Goal: Answer question/provide support: Answer question/provide support

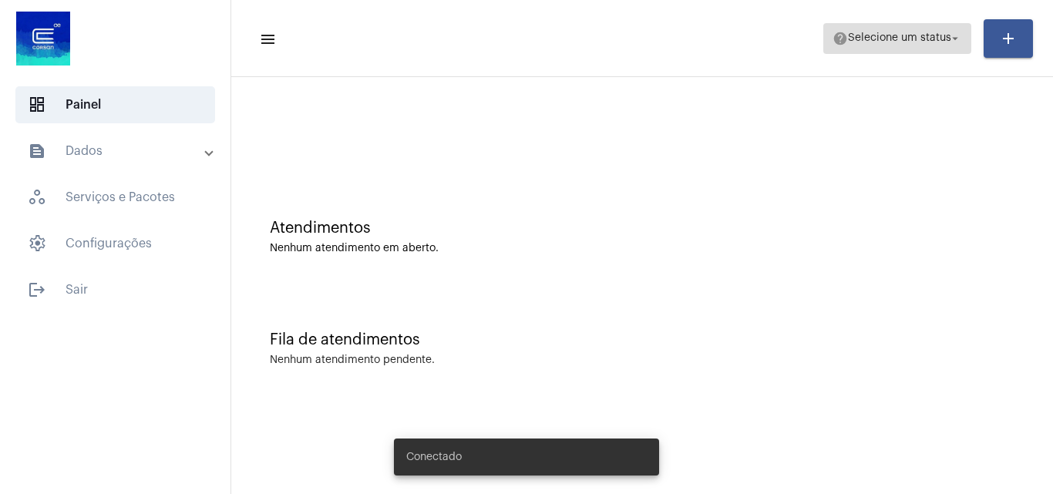
click at [849, 37] on span "Selecione um status" at bounding box center [899, 38] width 103 height 11
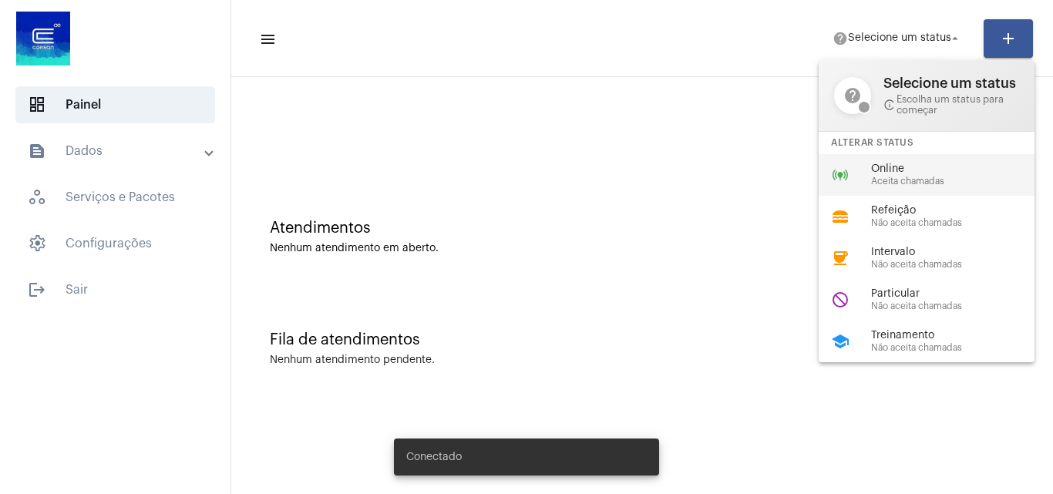
click at [880, 192] on div "online_prediction Online Aceita chamadas" at bounding box center [939, 175] width 241 height 42
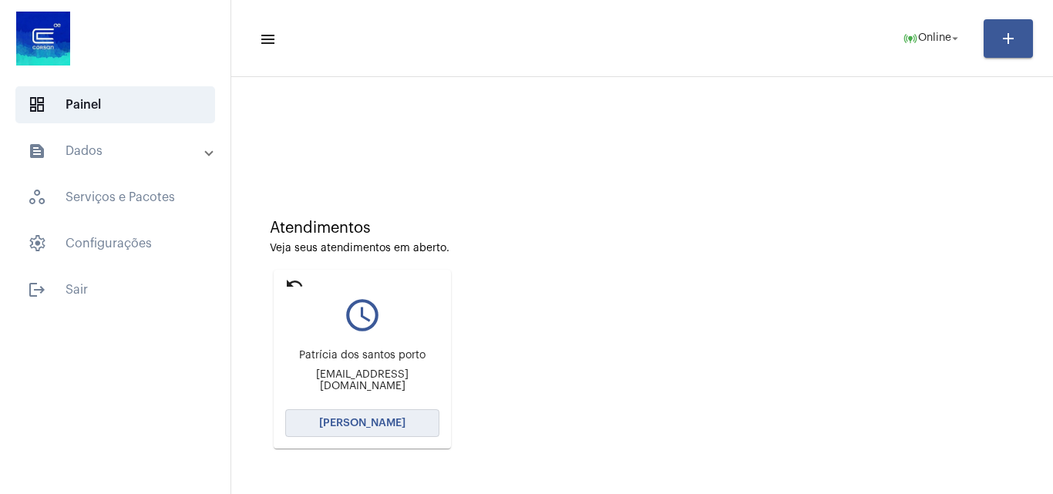
click at [348, 418] on span "[PERSON_NAME]" at bounding box center [362, 423] width 86 height 11
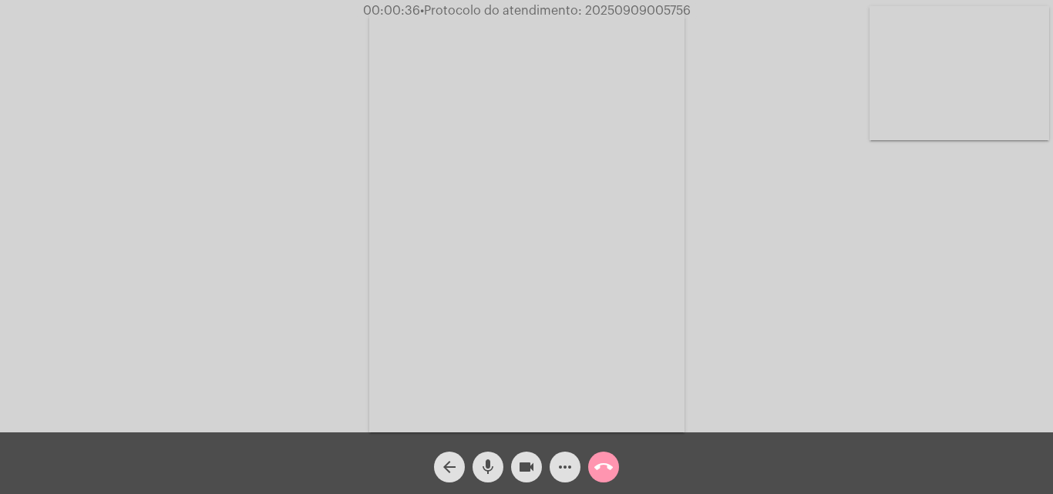
click at [647, 10] on span "• Protocolo do atendimento: 20250909005756" at bounding box center [555, 11] width 271 height 12
copy span "20250909005756"
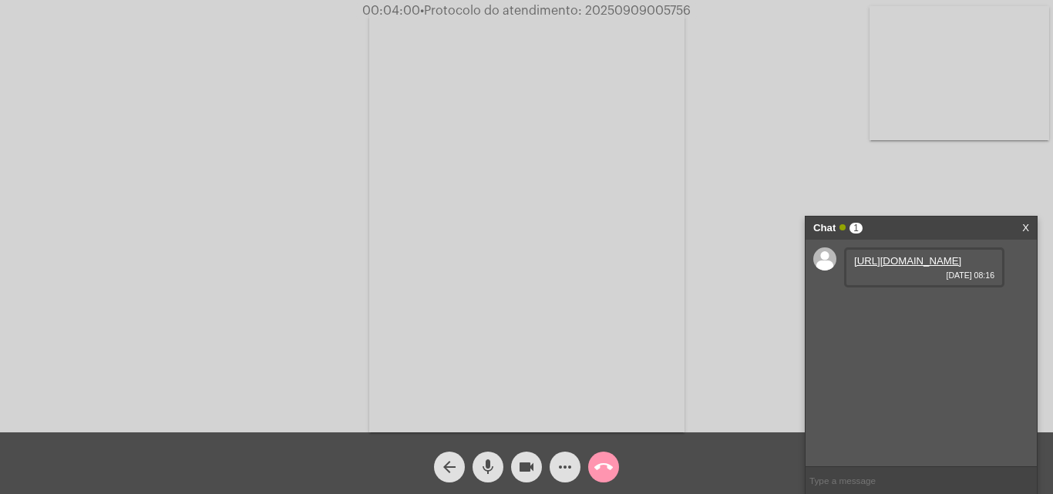
click at [917, 267] on link "https://neft-transfer-bucket.s3.amazonaws.com/temp-53b00fab-ef08-b35b-fc73-d11d…" at bounding box center [907, 261] width 107 height 12
click at [944, 101] on video at bounding box center [960, 73] width 180 height 134
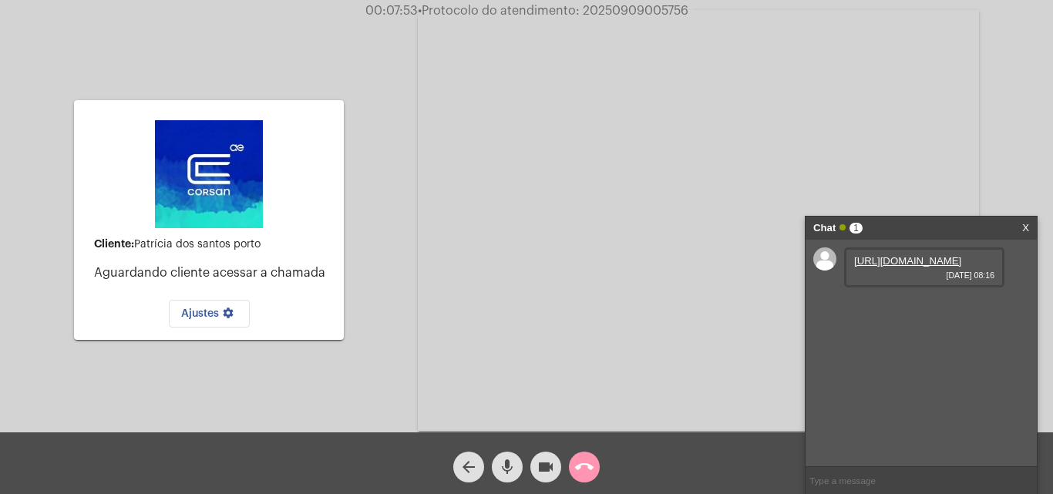
copy span "20250909005756"
click at [554, 143] on video at bounding box center [698, 220] width 561 height 421
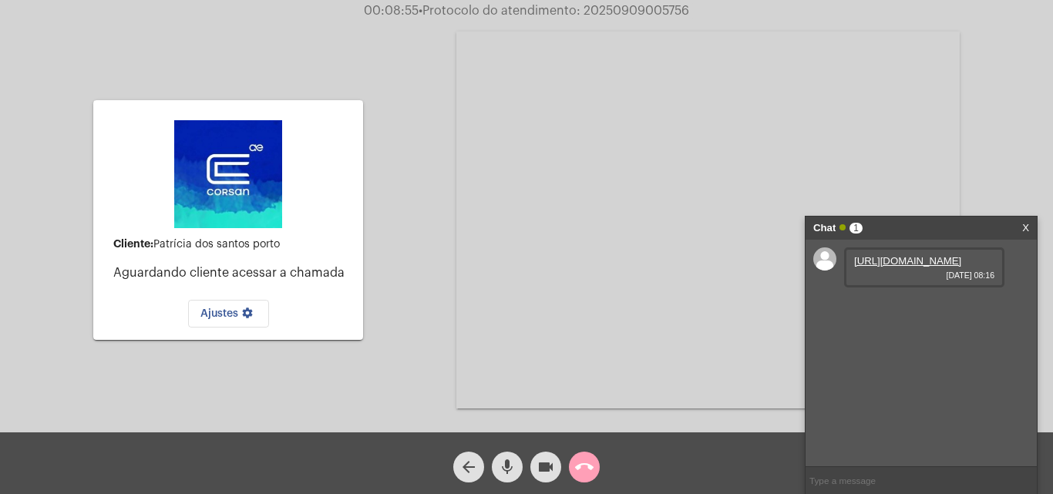
click at [589, 469] on mat-icon "call_end" at bounding box center [584, 467] width 19 height 19
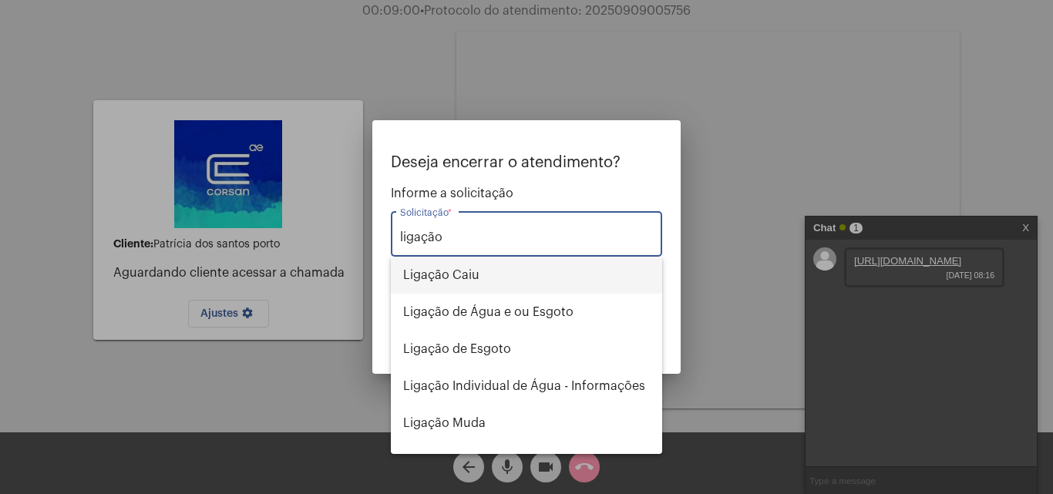
click at [491, 269] on span "Ligação Caiu" at bounding box center [526, 275] width 247 height 37
type input "Ligação Caiu"
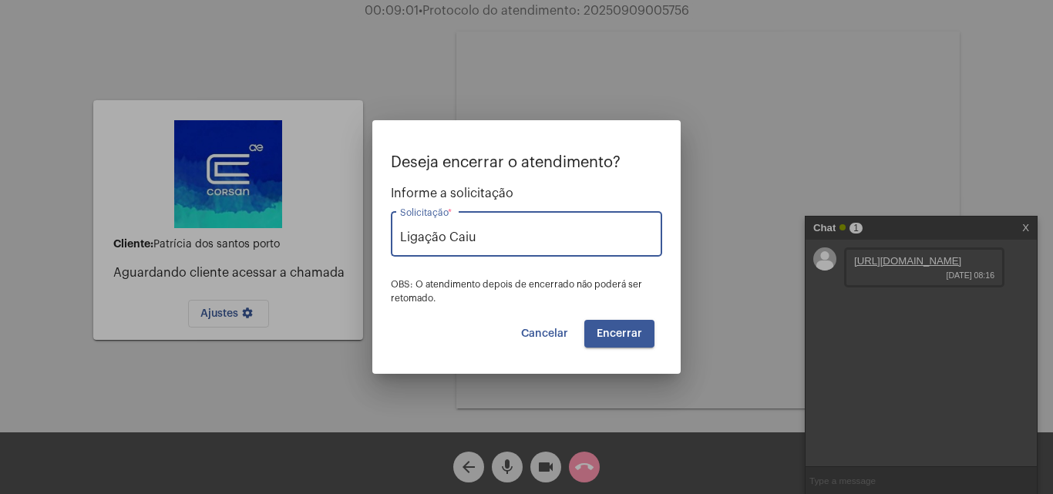
click at [627, 334] on span "Encerrar" at bounding box center [619, 333] width 45 height 11
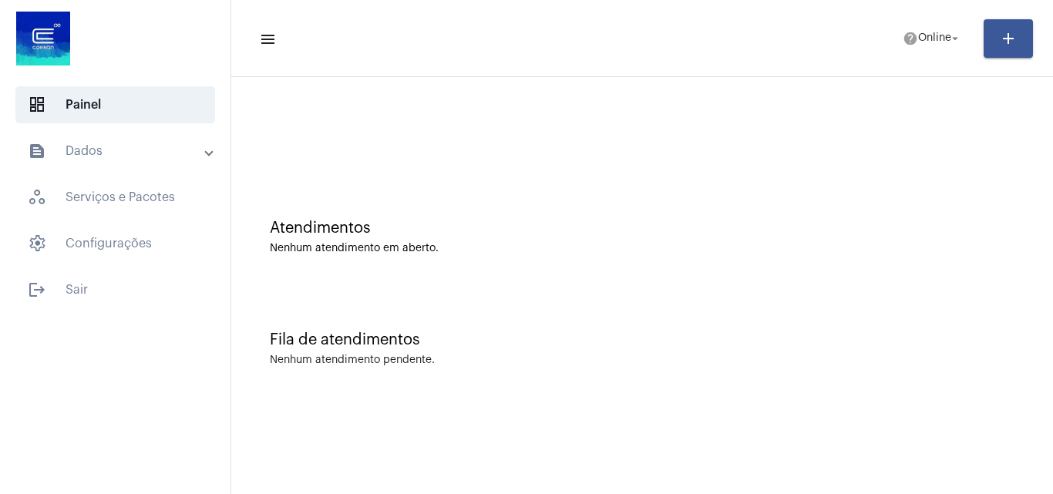
click at [116, 149] on mat-panel-title "text_snippet_outlined Dados" at bounding box center [117, 151] width 178 height 19
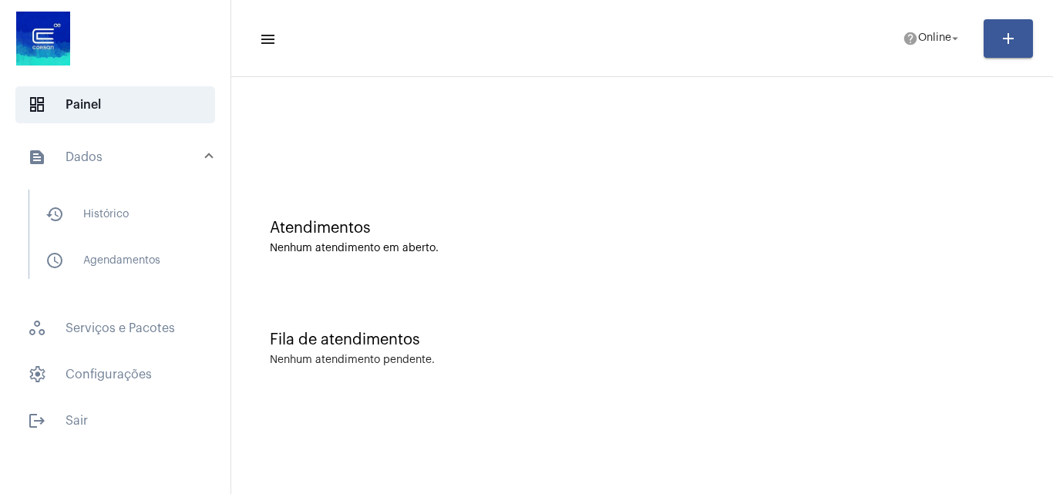
click at [486, 226] on div "Atendimentos" at bounding box center [642, 228] width 745 height 17
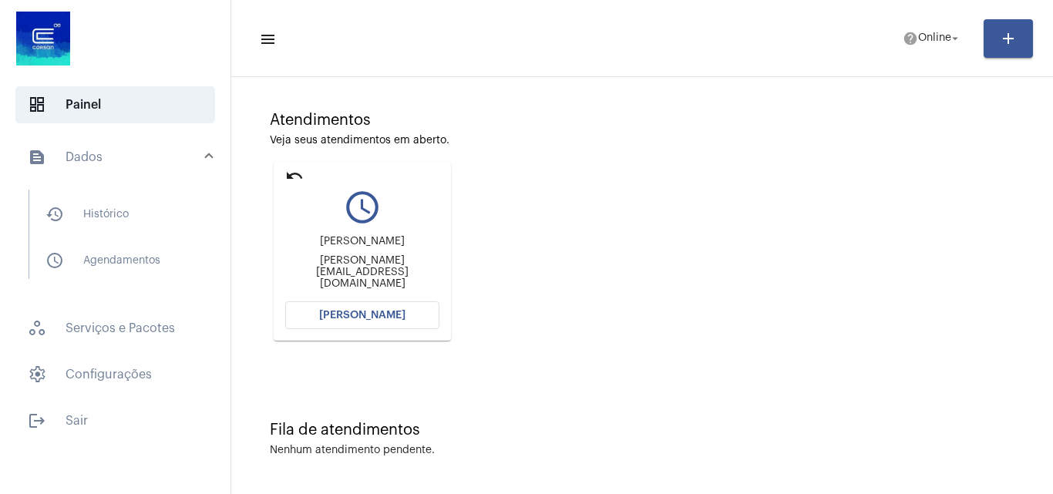
scroll to position [109, 0]
click at [353, 313] on span "[PERSON_NAME]" at bounding box center [362, 314] width 86 height 11
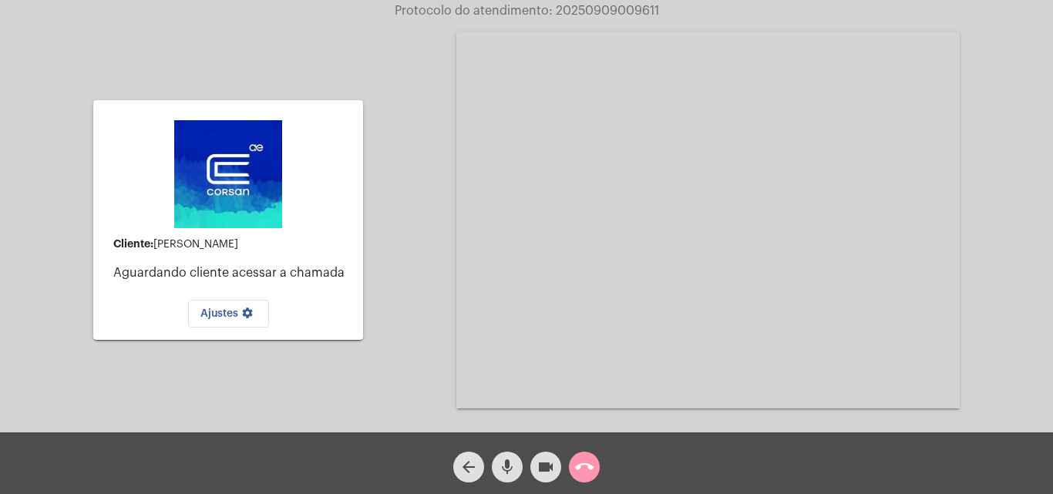
click at [591, 469] on mat-icon "call_end" at bounding box center [584, 467] width 19 height 19
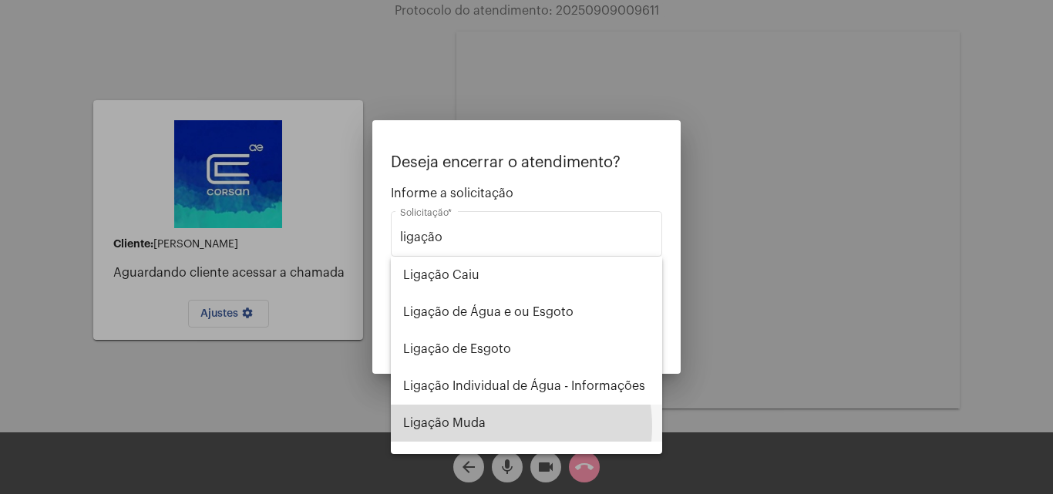
click at [503, 426] on span "Ligação Muda" at bounding box center [526, 423] width 247 height 37
type input "Ligação Muda"
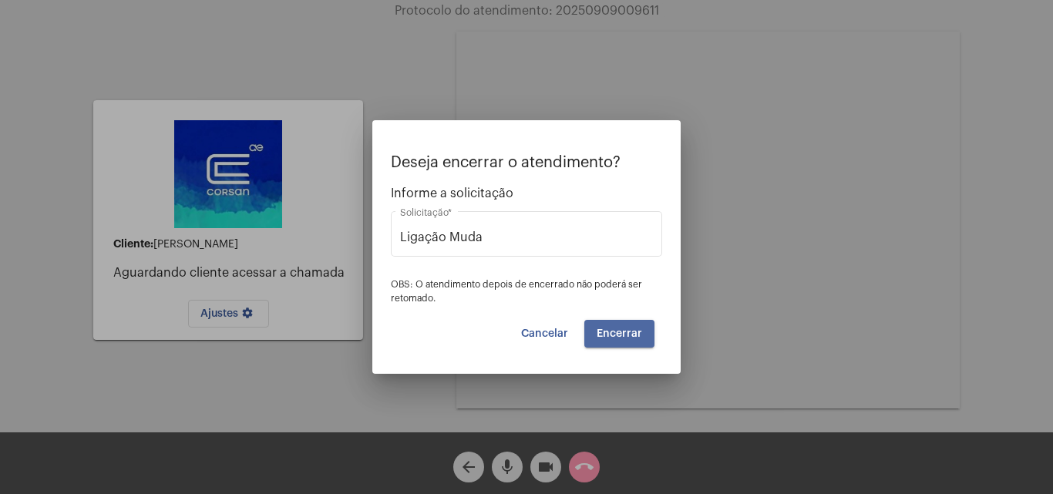
click at [635, 336] on span "Encerrar" at bounding box center [619, 333] width 45 height 11
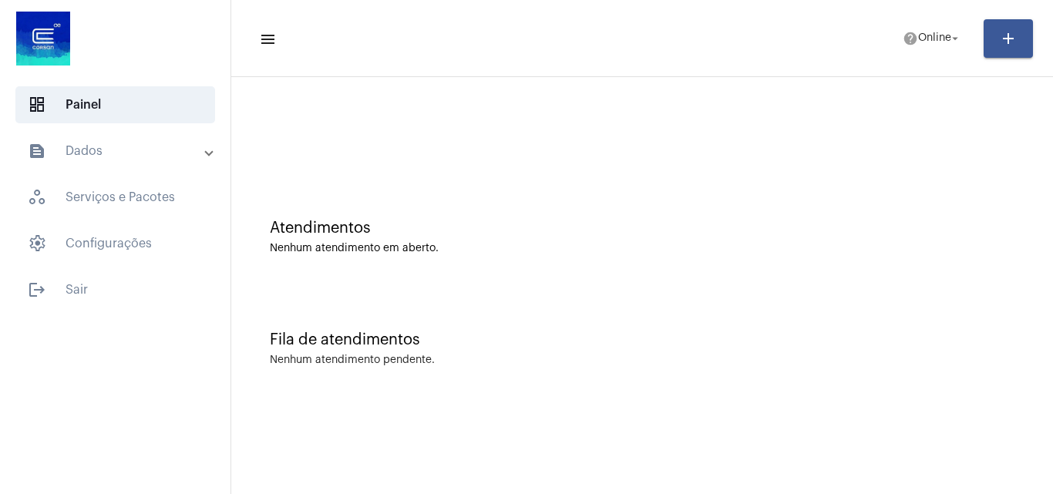
click at [177, 159] on mat-panel-title "text_snippet_outlined Dados" at bounding box center [117, 151] width 178 height 19
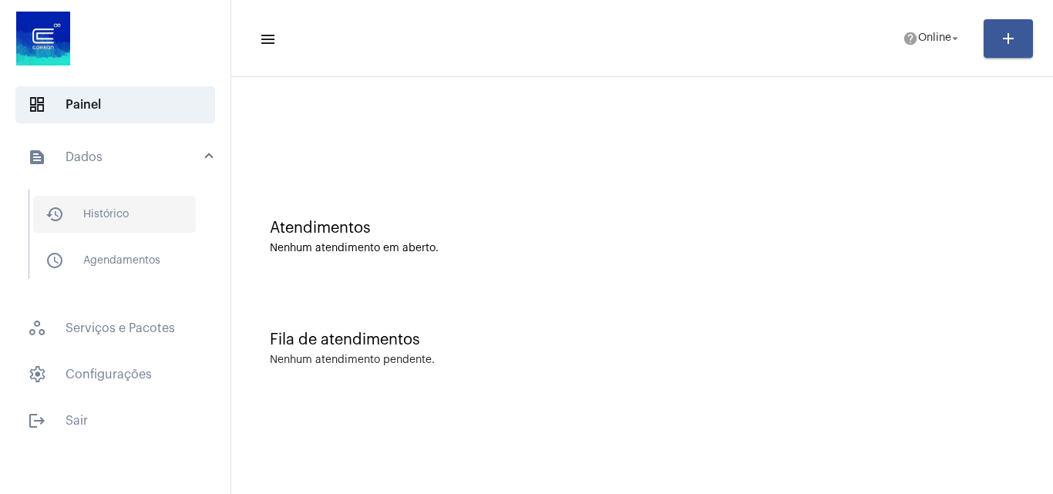
click at [132, 227] on span "history_outlined Histórico" at bounding box center [114, 214] width 163 height 37
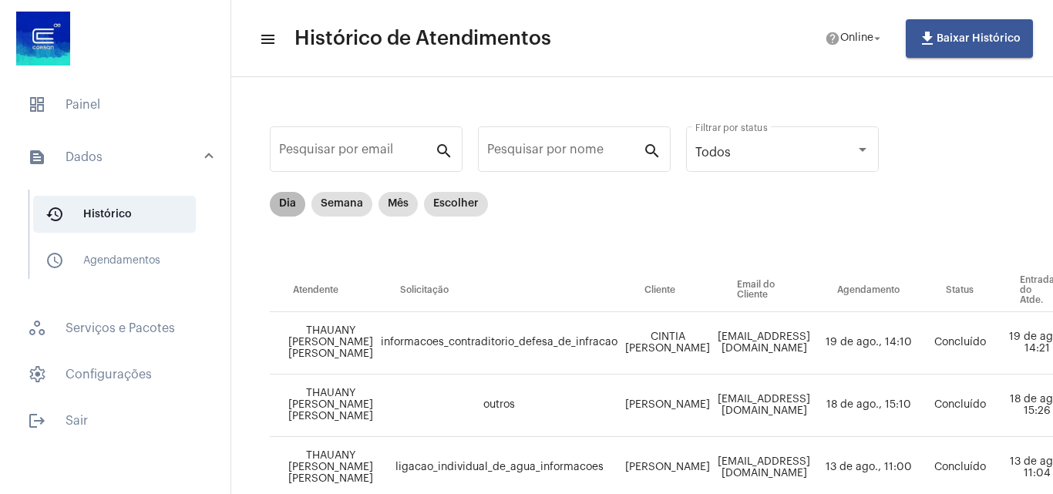
click at [280, 199] on mat-chip "Dia" at bounding box center [287, 204] width 35 height 25
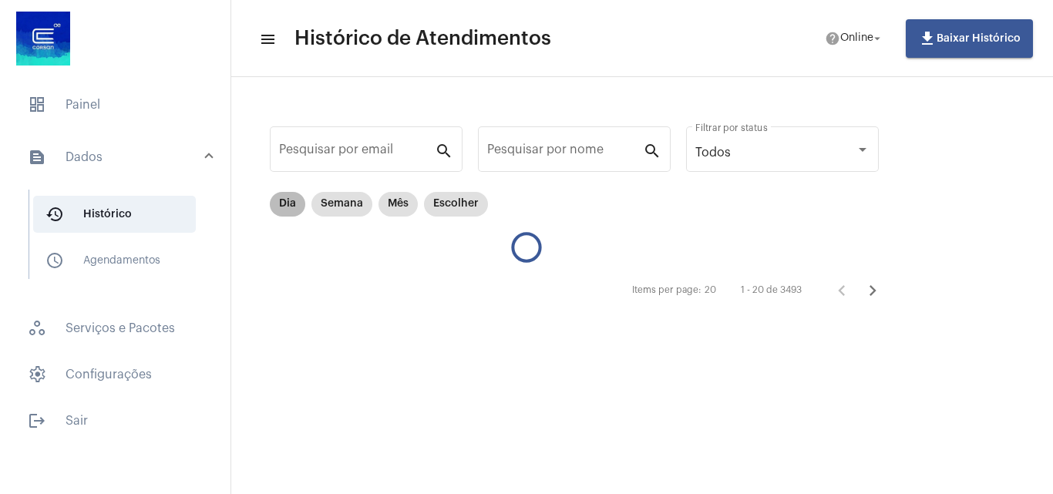
click at [298, 204] on mat-chip "Dia" at bounding box center [287, 204] width 35 height 25
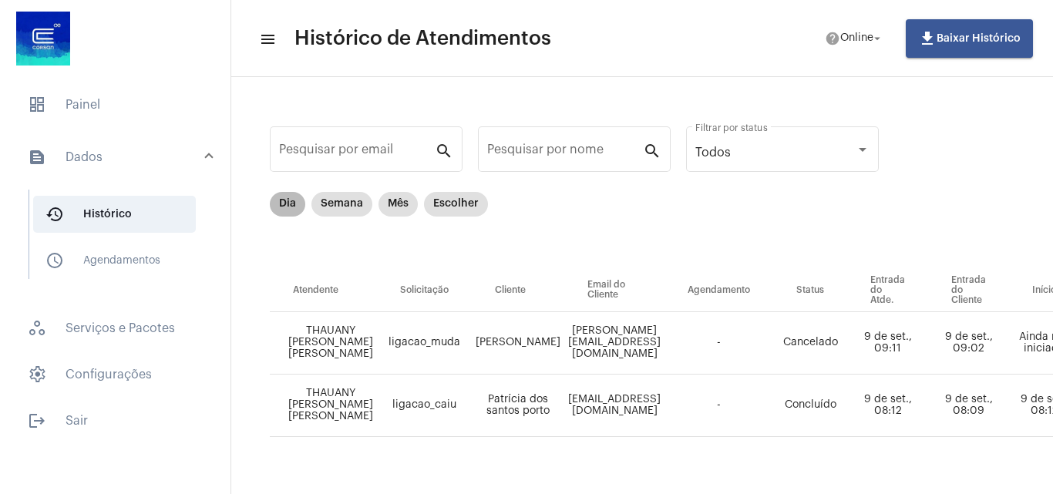
scroll to position [36, 0]
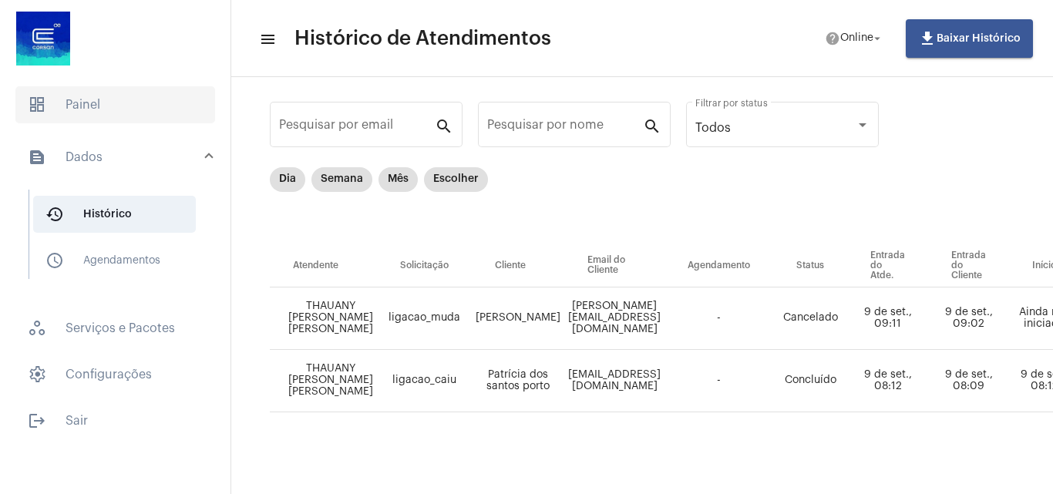
click at [81, 123] on span "dashboard Painel" at bounding box center [115, 104] width 200 height 37
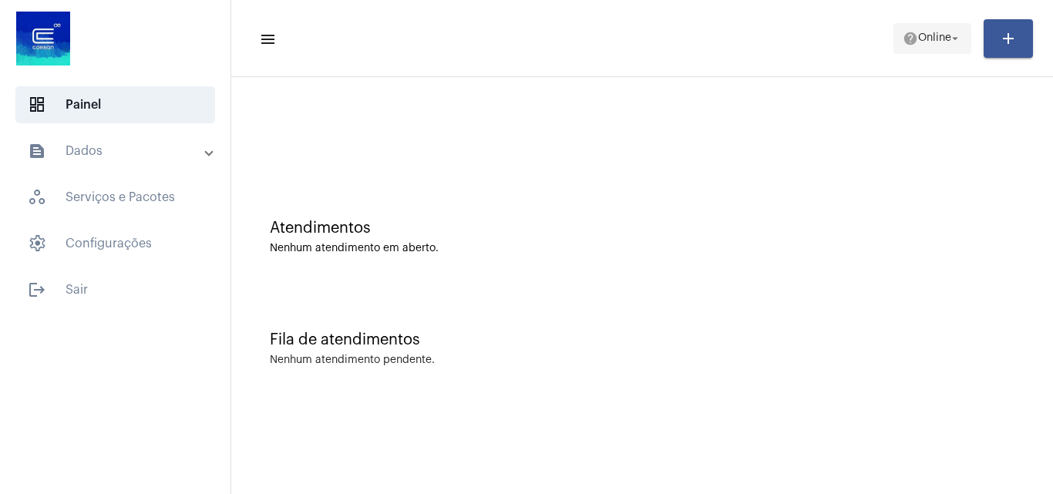
click at [896, 35] on button "help Online arrow_drop_down" at bounding box center [932, 38] width 78 height 31
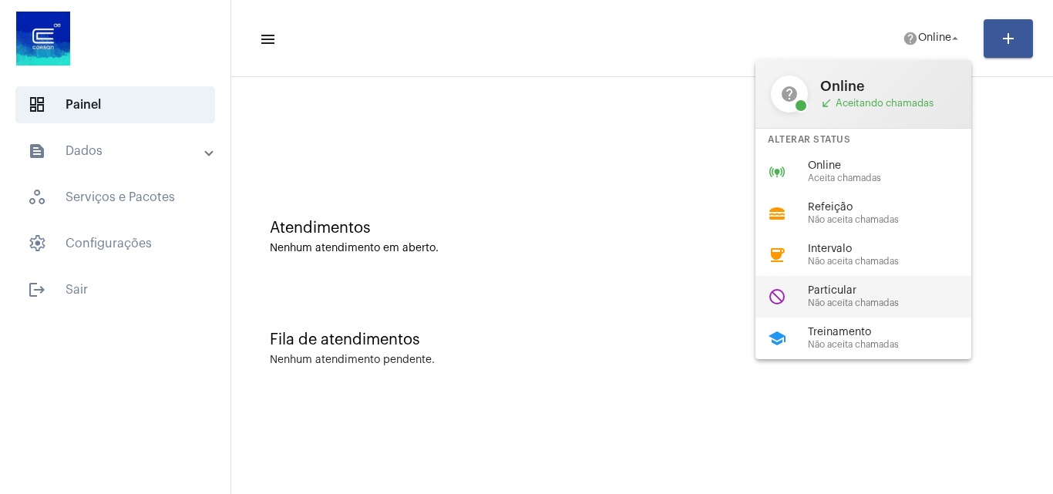
click at [849, 308] on span "Não aceita chamadas" at bounding box center [896, 303] width 176 height 10
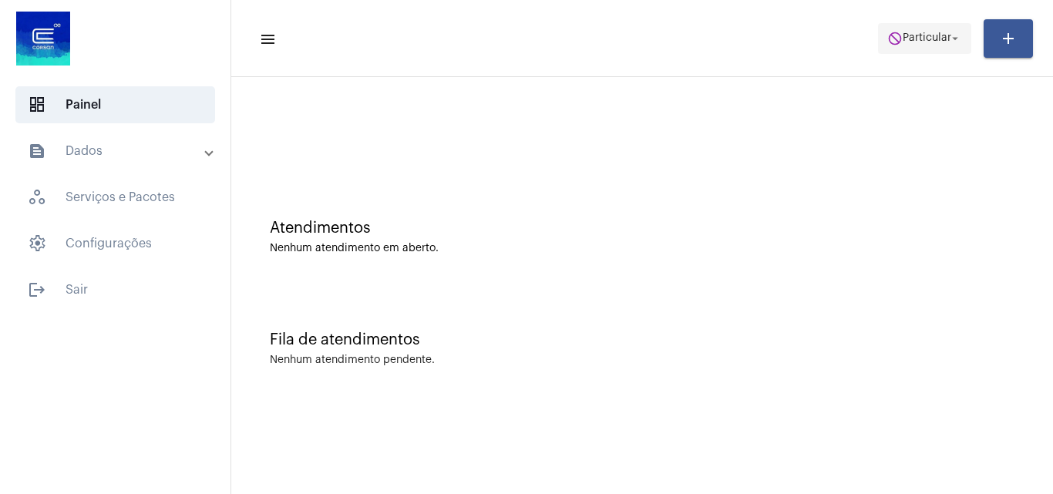
click at [917, 42] on span "Particular" at bounding box center [927, 38] width 49 height 11
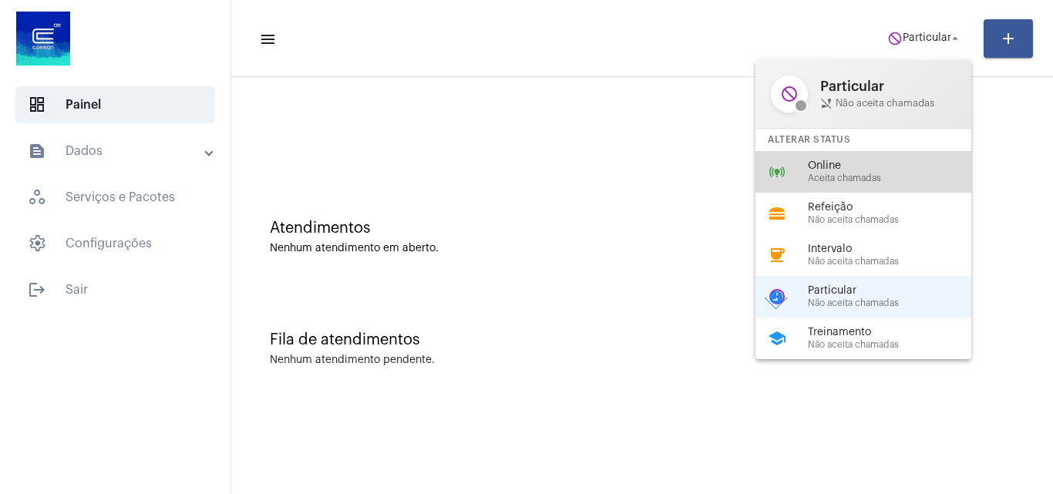
click at [871, 170] on span "Online" at bounding box center [896, 166] width 176 height 12
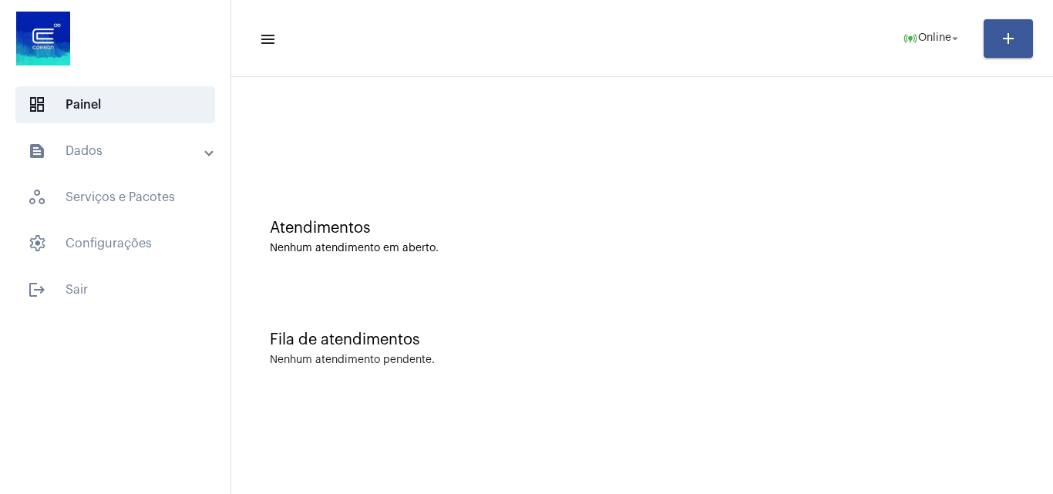
click at [578, 177] on div "Atendimentos Nenhum atendimento em aberto." at bounding box center [642, 229] width 806 height 112
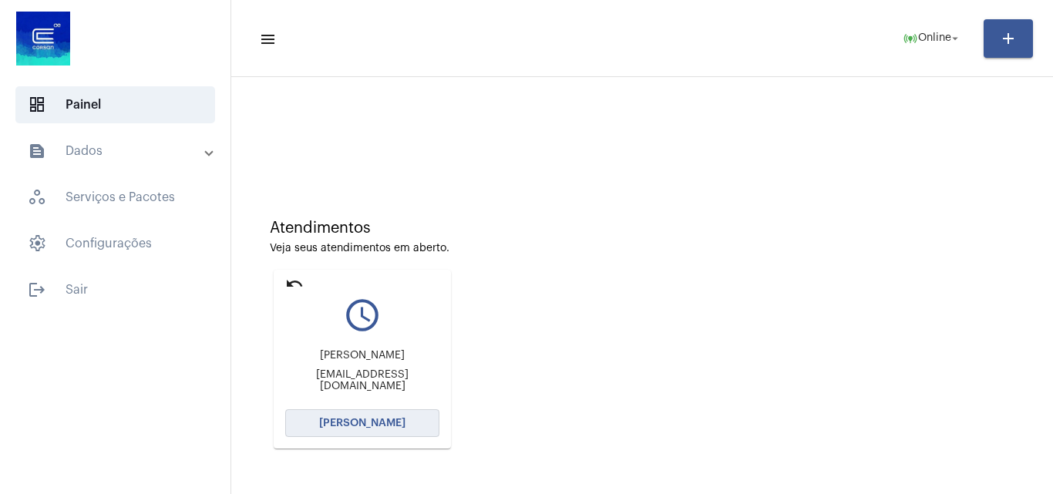
click at [365, 432] on button "[PERSON_NAME]" at bounding box center [362, 423] width 154 height 28
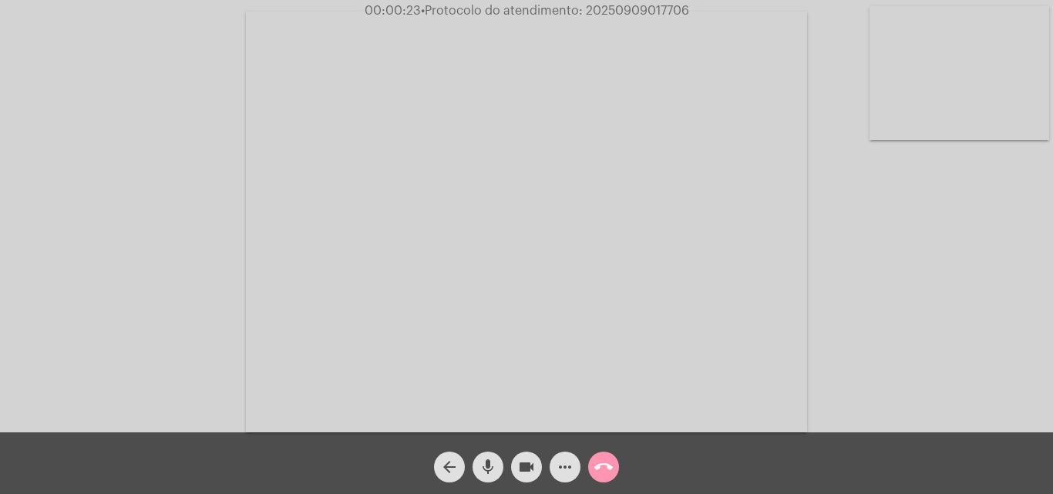
click at [651, 15] on span "• Protocolo do atendimento: 20250909017706" at bounding box center [555, 11] width 268 height 12
copy span "20250909017706"
click at [537, 208] on video at bounding box center [526, 222] width 561 height 421
click at [280, 252] on video at bounding box center [266, 220] width 503 height 377
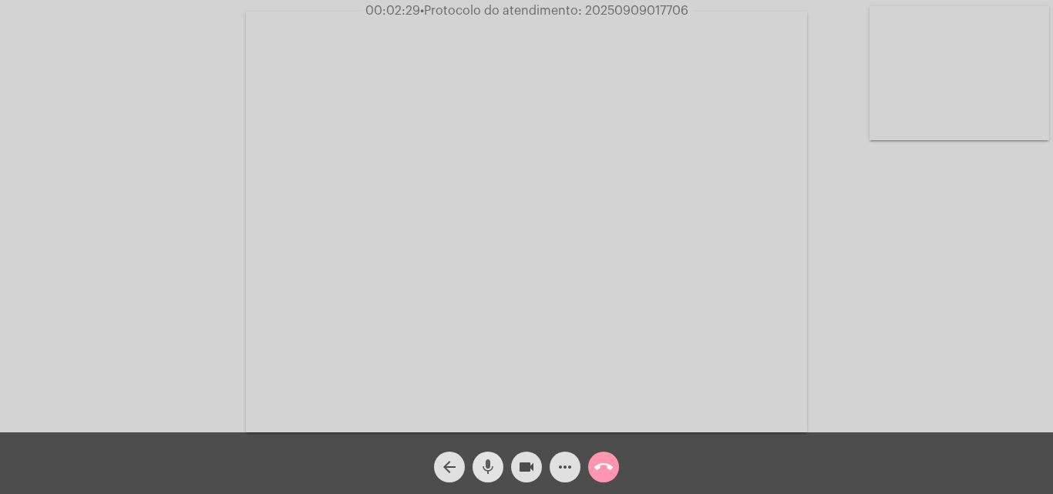
click at [490, 464] on mat-icon "mic" at bounding box center [488, 467] width 19 height 19
click at [515, 465] on button "videocam" at bounding box center [526, 467] width 31 height 31
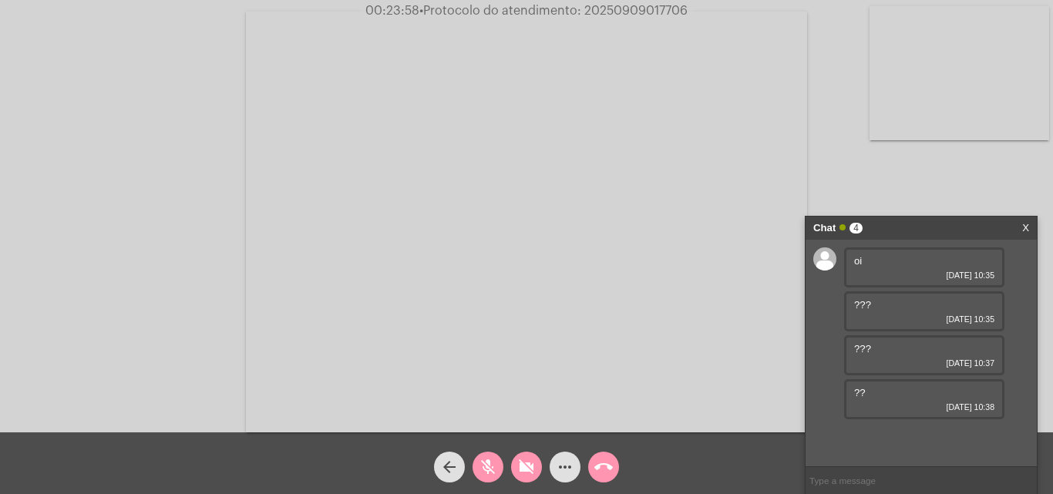
click at [525, 472] on mat-icon "videocam_off" at bounding box center [526, 467] width 19 height 19
click at [474, 472] on button "mic_off" at bounding box center [488, 467] width 31 height 31
click at [967, 82] on video at bounding box center [960, 73] width 180 height 134
click at [252, 226] on video at bounding box center [194, 220] width 180 height 134
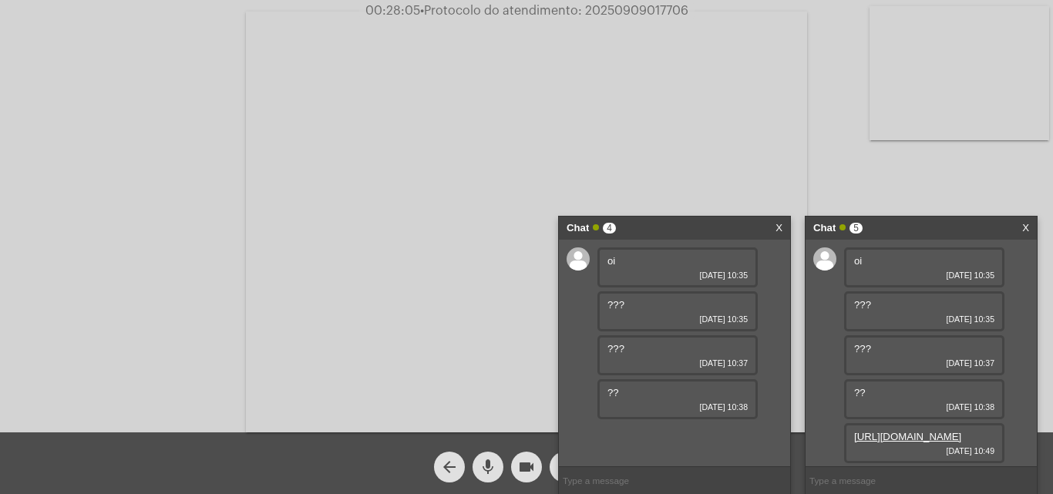
click at [775, 225] on div "Chat 4 X" at bounding box center [674, 228] width 231 height 23
click at [918, 442] on link "https://neft-transfer-bucket.s3.amazonaws.com/temp-401b5212-af5c-c1d6-eb78-5808…" at bounding box center [907, 437] width 107 height 12
click at [785, 227] on div "Chat 4 X" at bounding box center [674, 228] width 231 height 23
click at [775, 226] on link "X" at bounding box center [778, 228] width 7 height 23
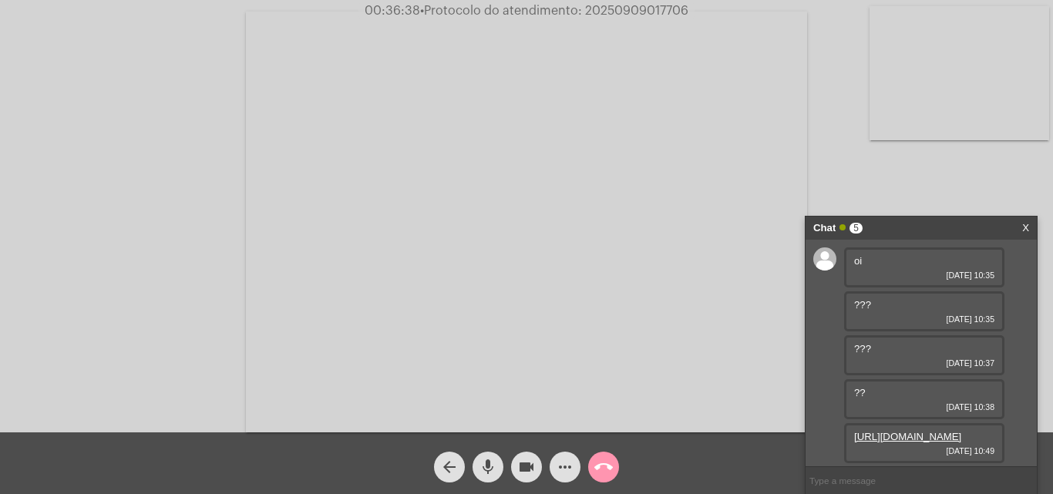
click at [649, 15] on span "• Protocolo do atendimento: 20250909017706" at bounding box center [554, 11] width 268 height 12
click at [190, 37] on div "Acessando Câmera e Microfone..." at bounding box center [527, 220] width 1050 height 432
click at [872, 475] on input "text" at bounding box center [921, 480] width 231 height 27
paste input "20250909017706"
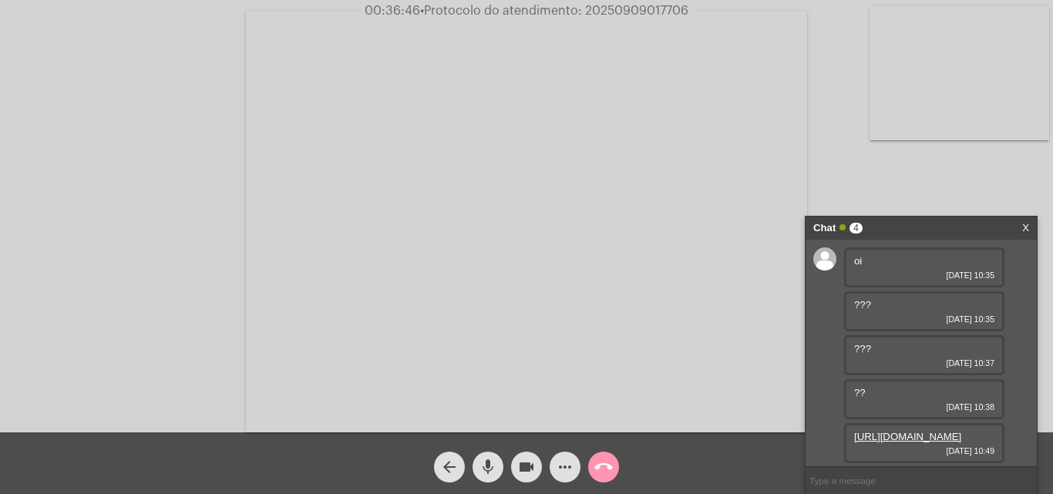
type input "20250909017706"
click at [612, 464] on mat-icon "call_end" at bounding box center [603, 467] width 19 height 19
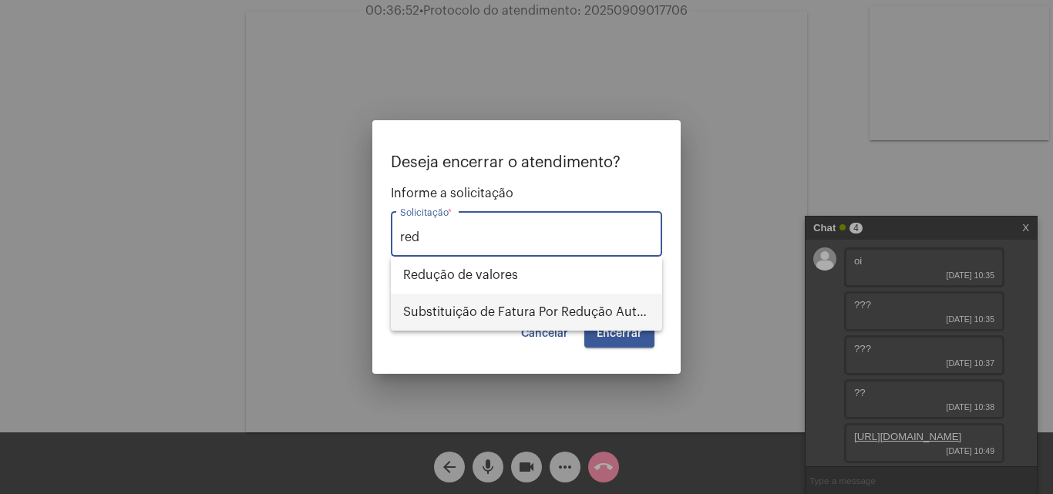
click at [492, 310] on span "Substituição de Fatura Por Redução Autorizada" at bounding box center [526, 312] width 247 height 37
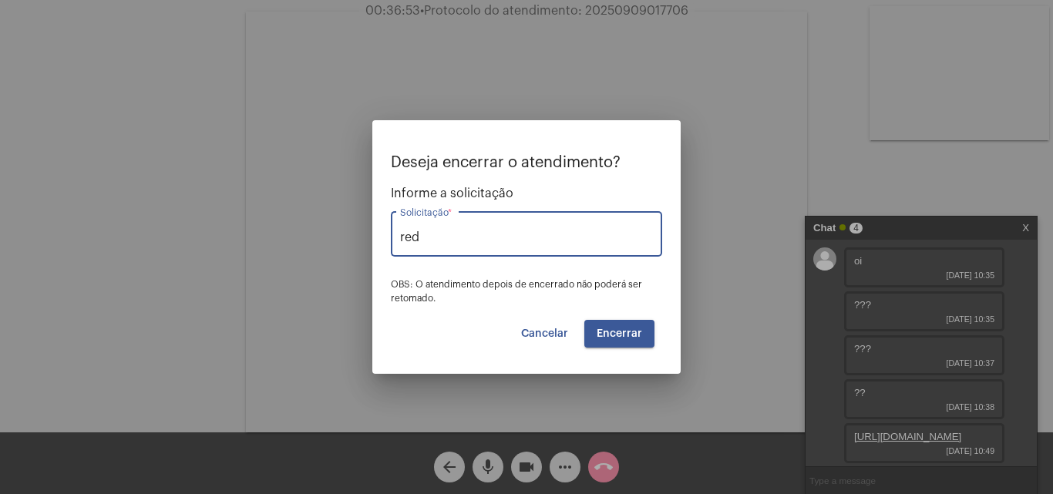
type input "Substituição de Fatura Por Redução Autorizada"
click at [633, 328] on span "Encerrar" at bounding box center [619, 333] width 45 height 11
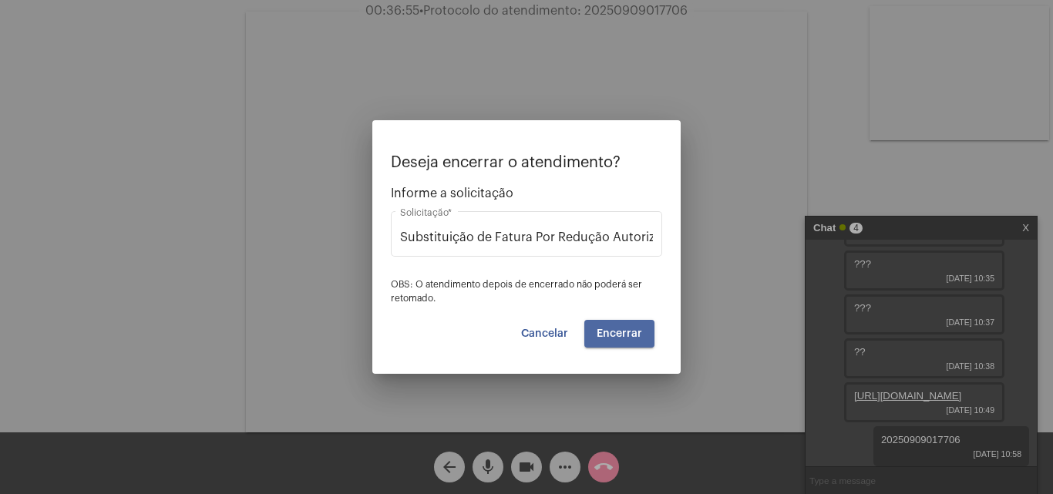
drag, startPoint x: 629, startPoint y: 321, endPoint x: 623, endPoint y: 330, distance: 11.1
click at [629, 324] on button "Encerrar" at bounding box center [619, 334] width 70 height 28
click at [623, 330] on span "Encerrar" at bounding box center [619, 333] width 45 height 11
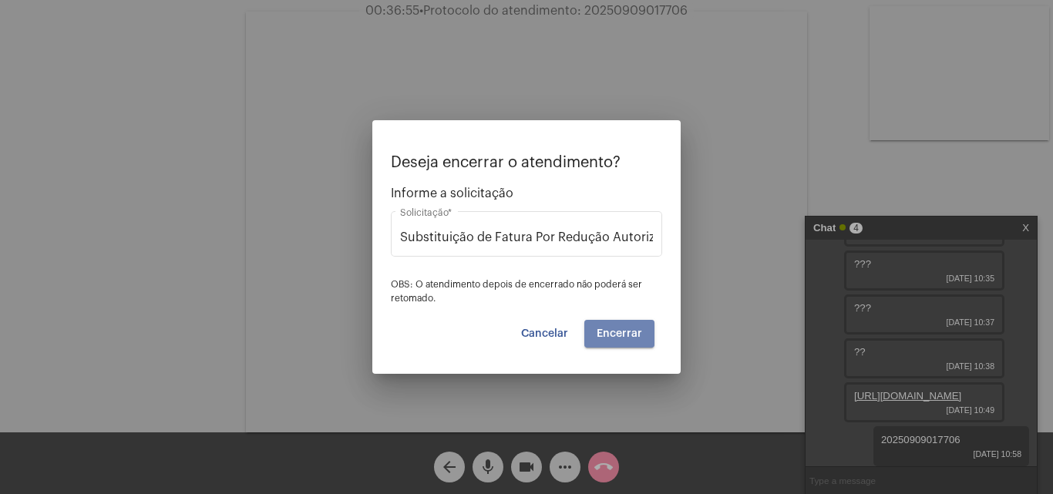
click at [623, 330] on span "Encerrar" at bounding box center [619, 333] width 45 height 11
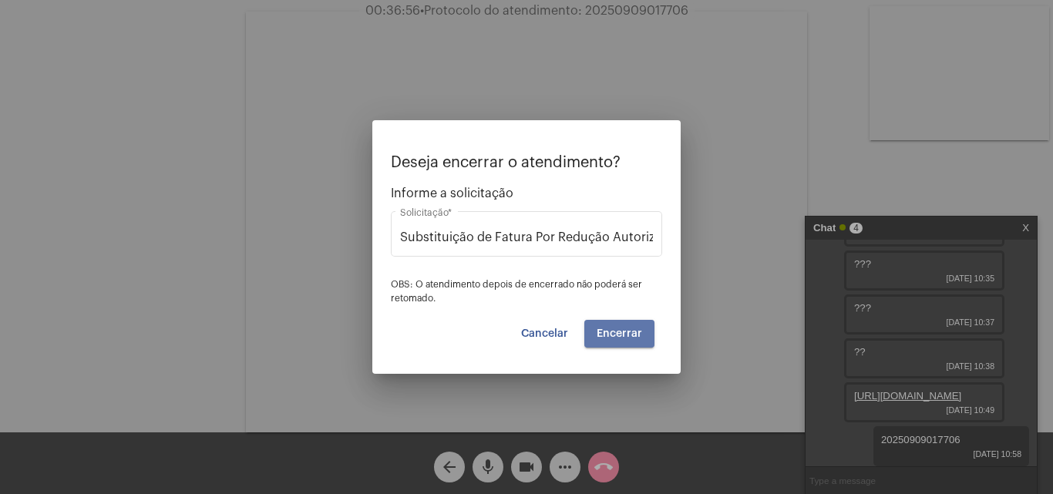
click at [623, 330] on span "Encerrar" at bounding box center [619, 333] width 45 height 11
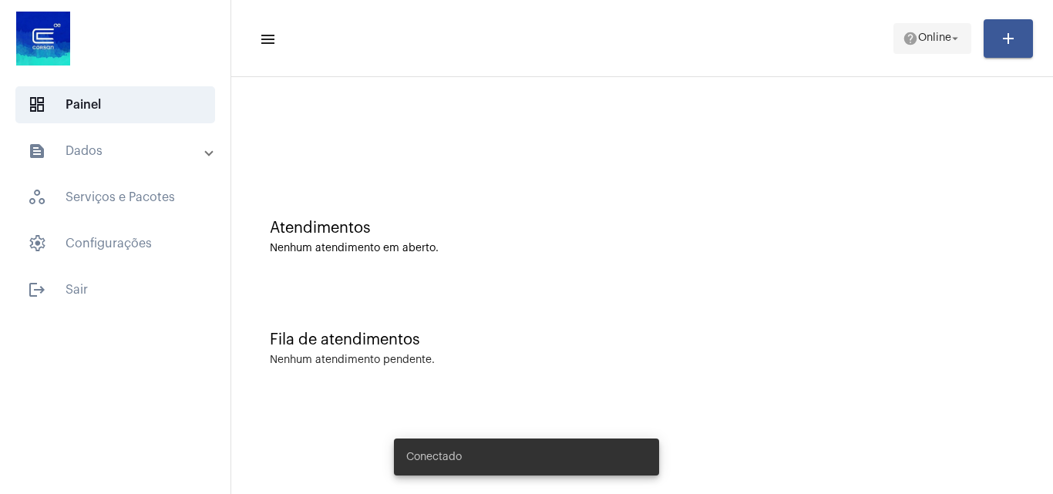
click at [903, 43] on mat-icon "help" at bounding box center [910, 38] width 15 height 15
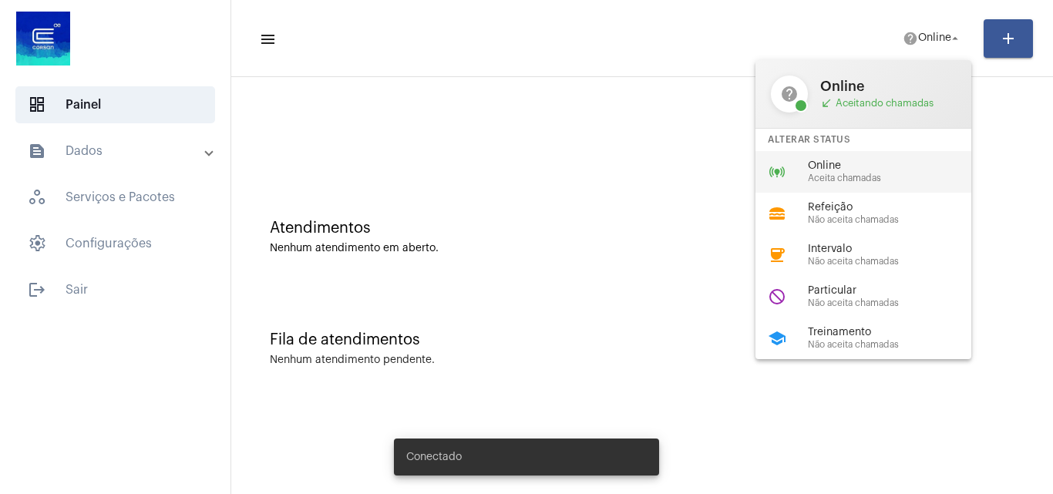
click at [826, 177] on span "Aceita chamadas" at bounding box center [896, 178] width 176 height 10
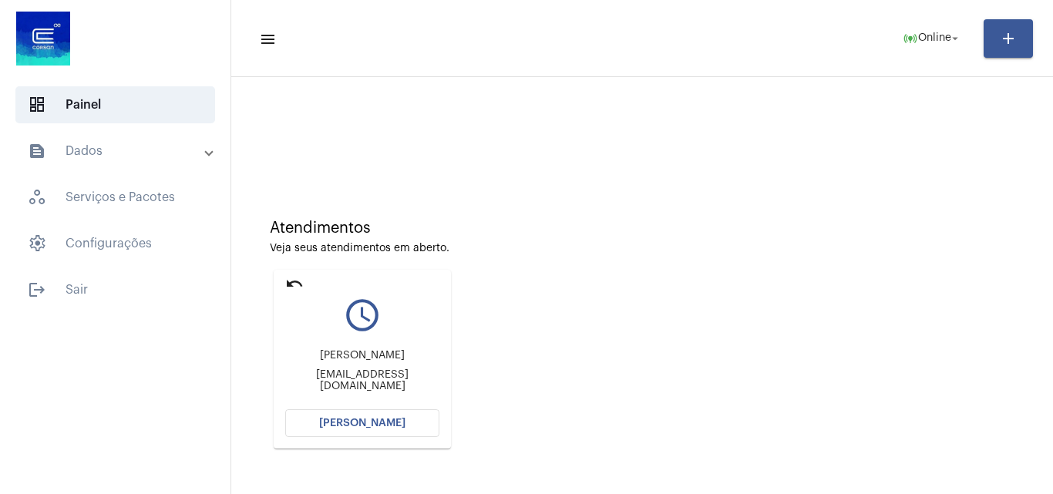
click at [284, 278] on mat-card "undo query_builder Marilda Maryldamonteiro@gmail.com Abrir Chamada" at bounding box center [362, 359] width 177 height 179
click at [291, 280] on mat-icon "undo" at bounding box center [294, 283] width 19 height 19
click at [945, 29] on span "online_prediction Online arrow_drop_down" at bounding box center [932, 38] width 59 height 28
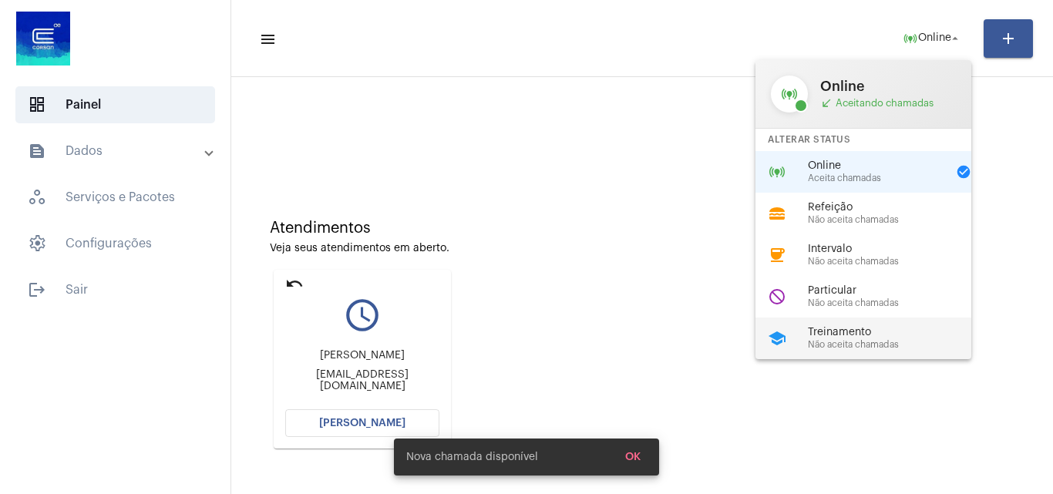
click at [873, 331] on span "Treinamento" at bounding box center [896, 333] width 176 height 12
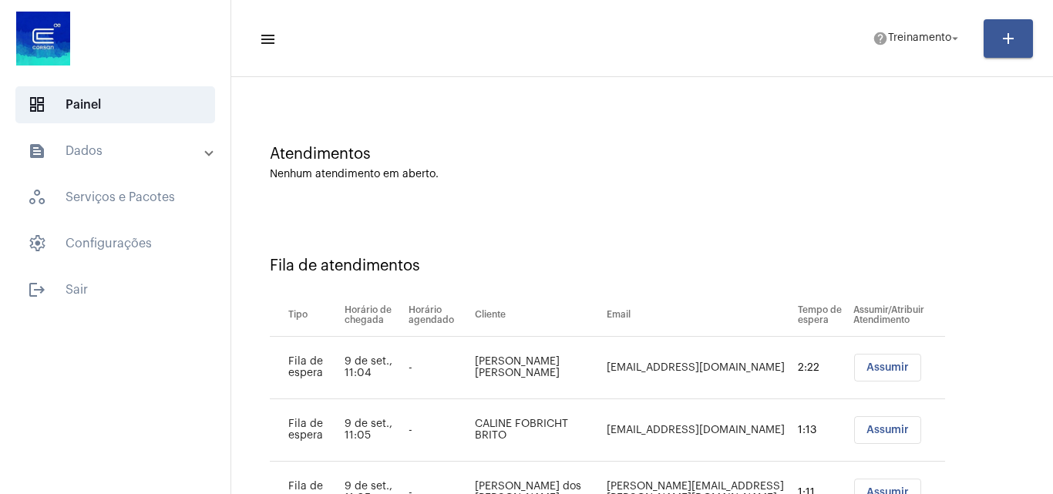
scroll to position [146, 0]
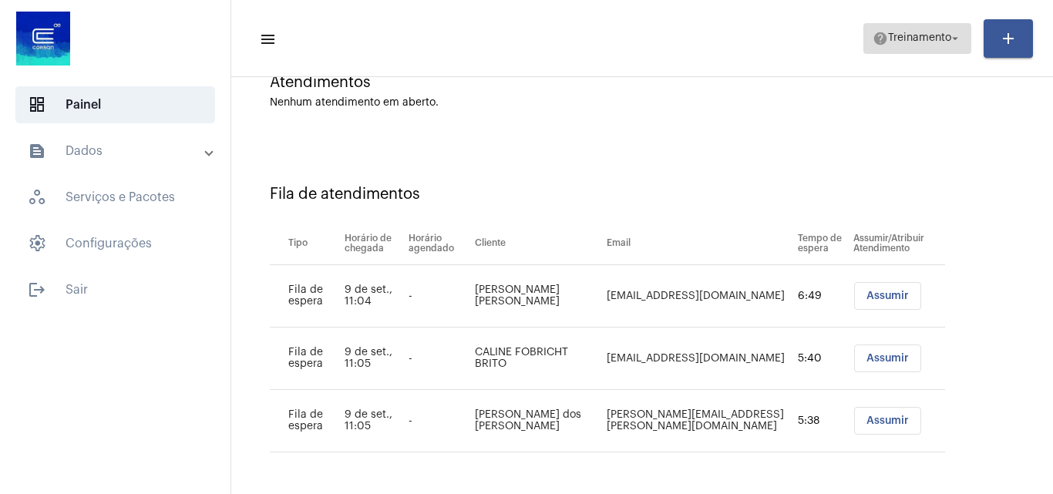
click at [886, 25] on span "help Treinamento arrow_drop_down" at bounding box center [917, 38] width 89 height 28
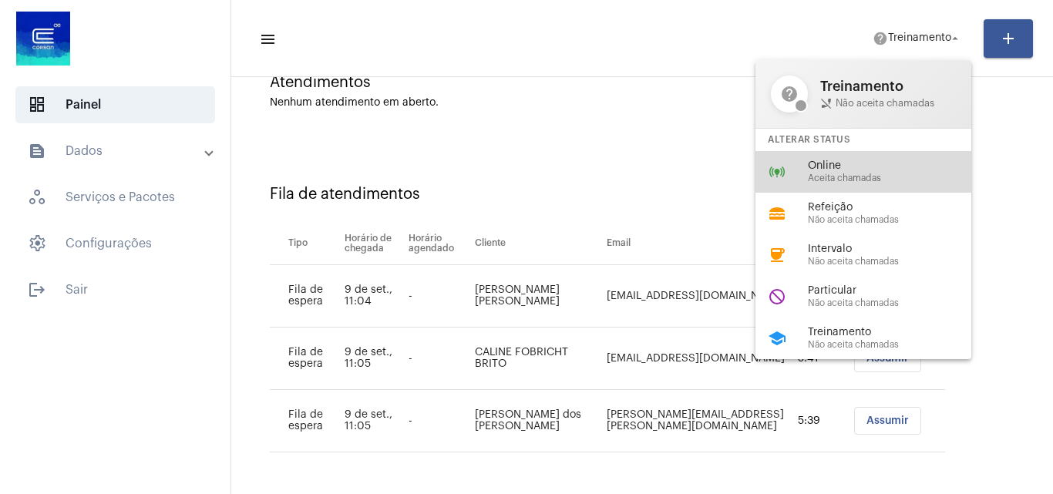
click at [826, 162] on span "Online" at bounding box center [896, 166] width 176 height 12
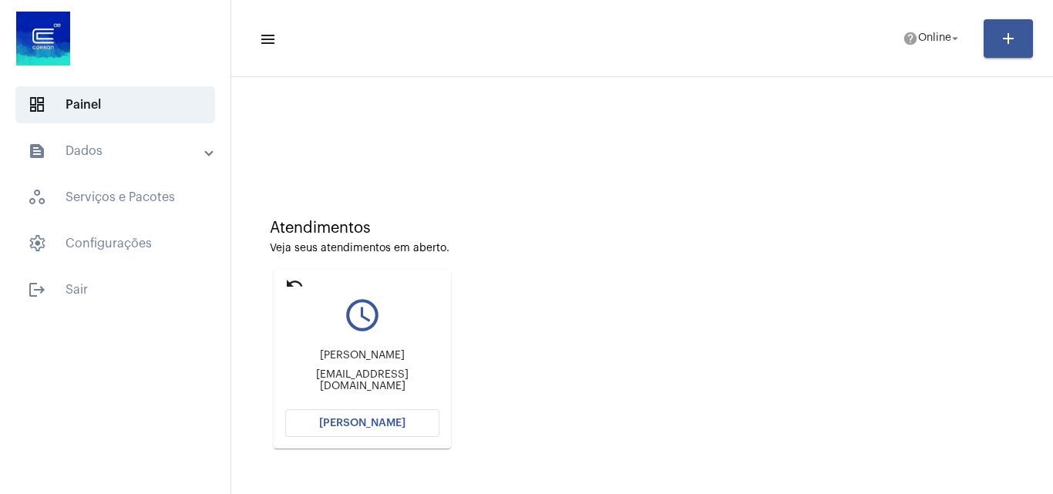
click at [402, 414] on button "[PERSON_NAME]" at bounding box center [362, 423] width 154 height 28
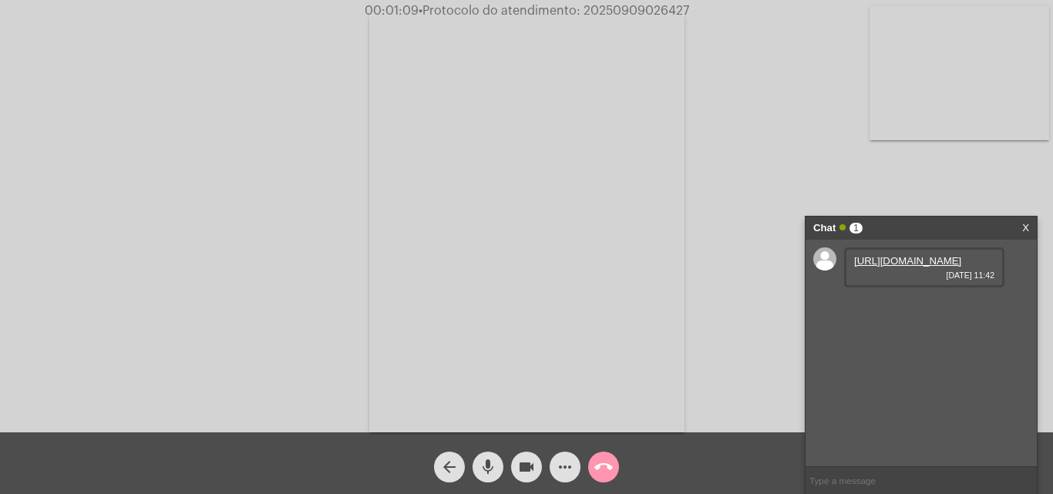
click at [930, 267] on link "https://neft-transfer-bucket.s3.amazonaws.com/temp-d3663aa8-bdb6-a292-68a3-00d3…" at bounding box center [907, 261] width 107 height 12
click at [913, 311] on link "https://neft-transfer-bucket.s3.amazonaws.com/temp-c86b2b38-4dcb-b2b0-4db4-5b5c…" at bounding box center [907, 305] width 107 height 12
click at [482, 463] on mat-icon "mic" at bounding box center [488, 467] width 19 height 19
click at [527, 464] on mat-icon "videocam" at bounding box center [526, 467] width 19 height 19
click at [478, 473] on button "mic_off" at bounding box center [488, 467] width 31 height 31
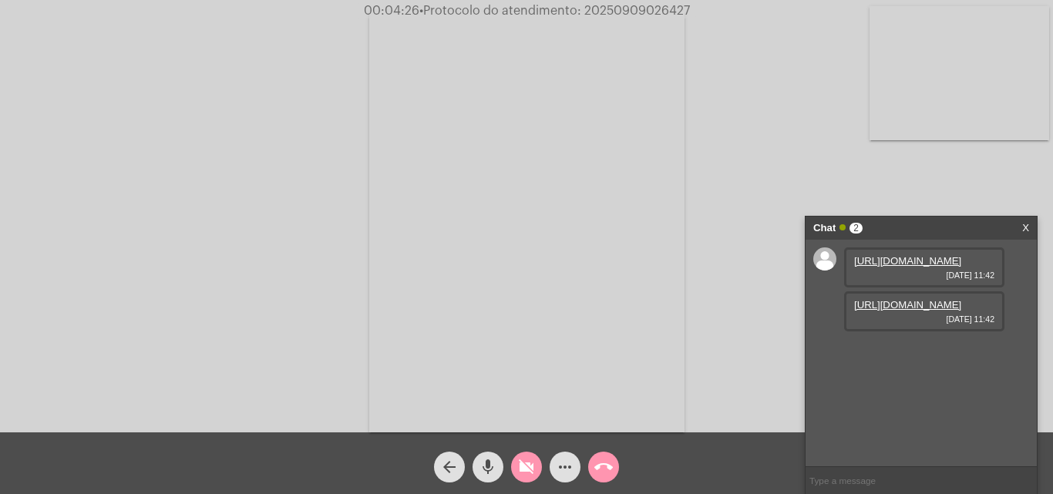
click at [523, 470] on mat-icon "videocam_off" at bounding box center [526, 467] width 19 height 19
click at [560, 461] on mat-icon "more_horiz" at bounding box center [565, 467] width 19 height 19
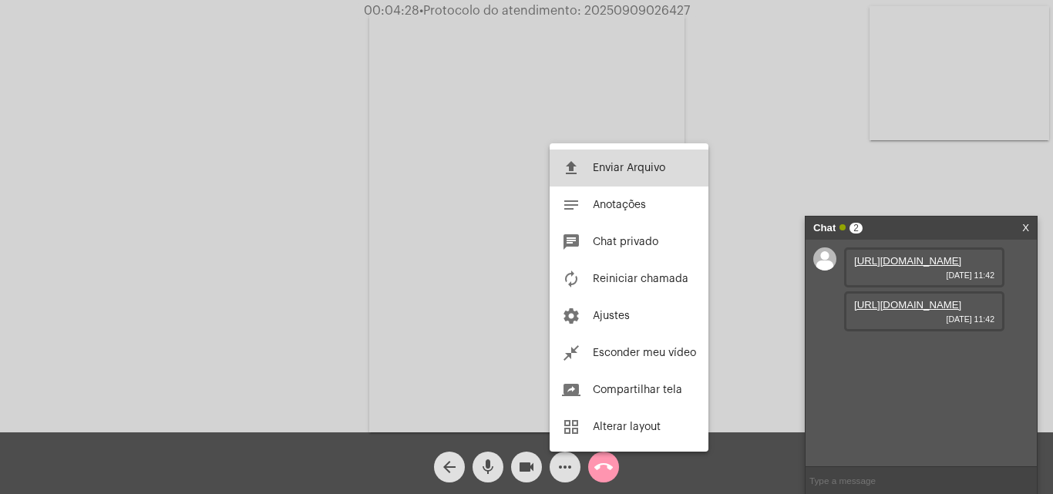
click at [605, 172] on span "Enviar Arquivo" at bounding box center [629, 168] width 72 height 11
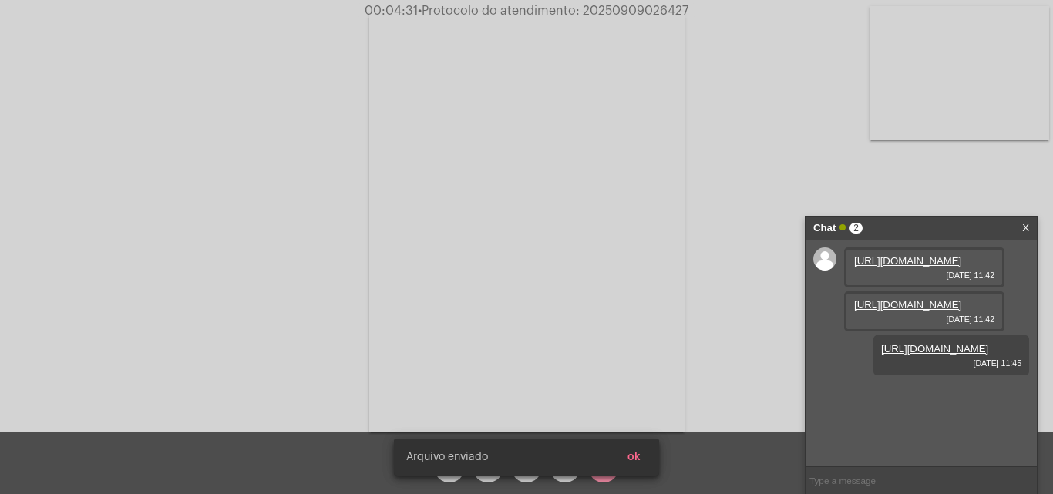
scroll to position [13, 0]
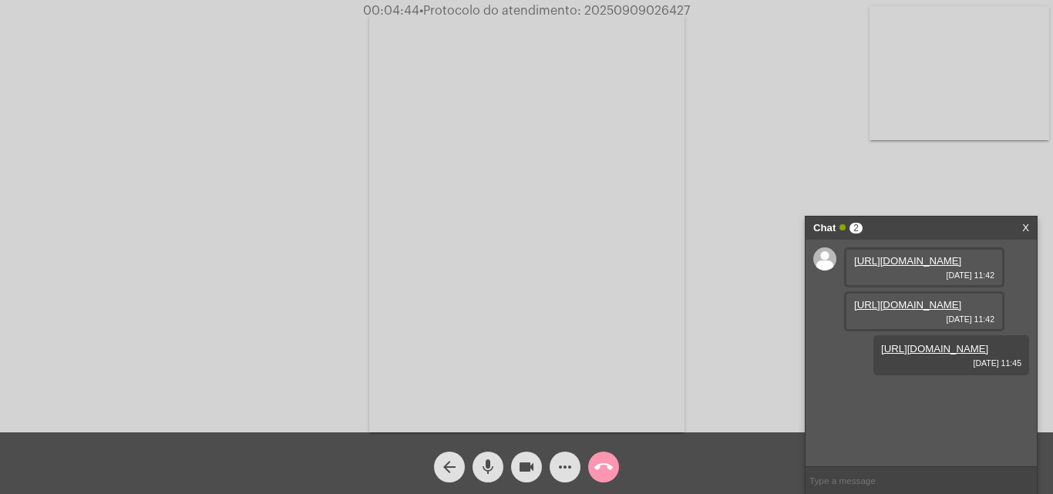
click at [637, 7] on span "• Protocolo do atendimento: 20250909026427" at bounding box center [554, 11] width 271 height 12
copy span "20250909026427"
paste input "20250909026427"
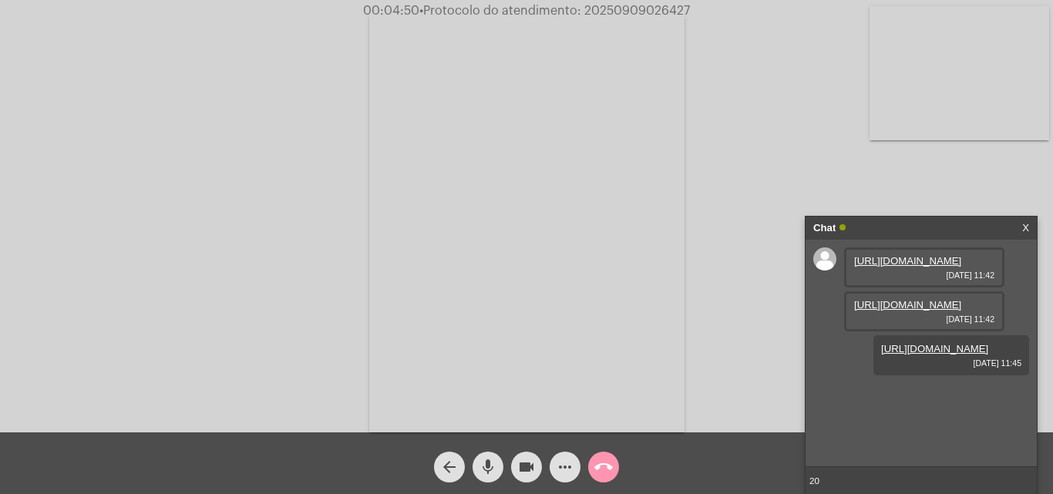
type input "2"
paste input "20250909026427"
type input "20250909026427"
click at [604, 460] on mat-icon "call_end" at bounding box center [603, 467] width 19 height 19
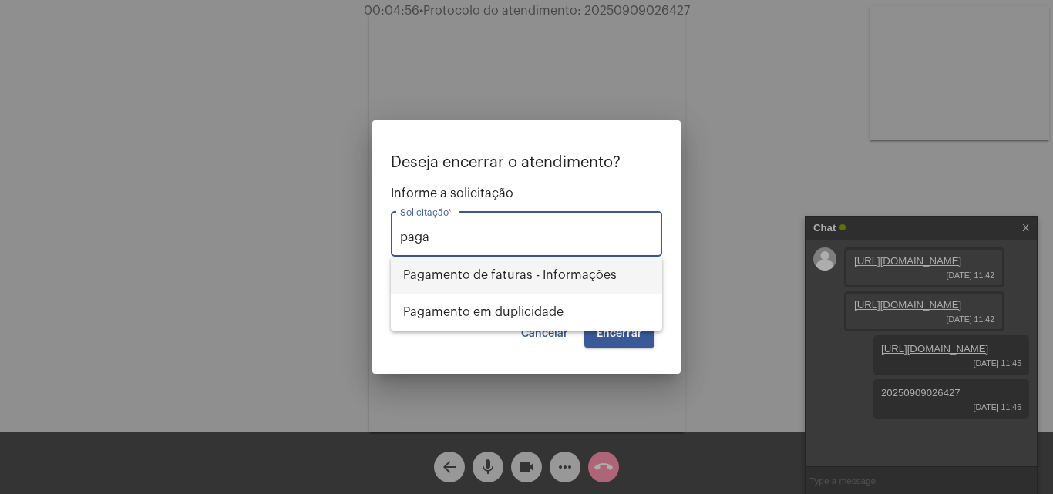
click at [571, 274] on span "Pagamento de faturas - Informações" at bounding box center [526, 275] width 247 height 37
type input "Pagamento de faturas - Informações"
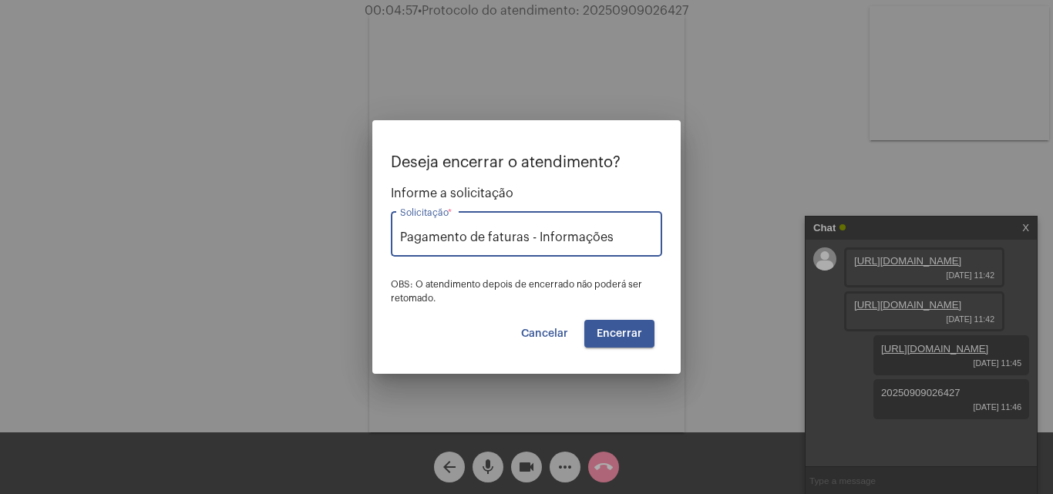
click at [627, 325] on button "Encerrar" at bounding box center [619, 334] width 70 height 28
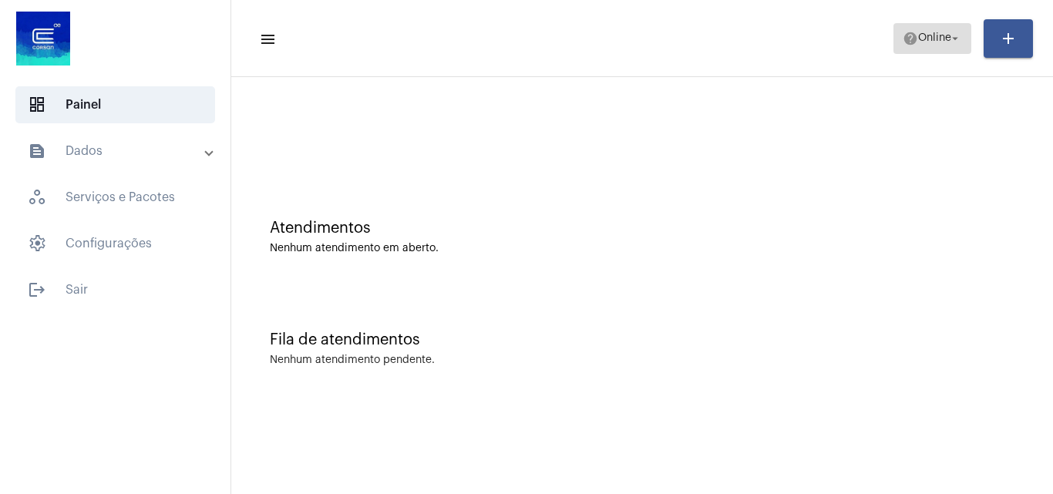
click at [938, 26] on span "help Online arrow_drop_down" at bounding box center [932, 38] width 59 height 28
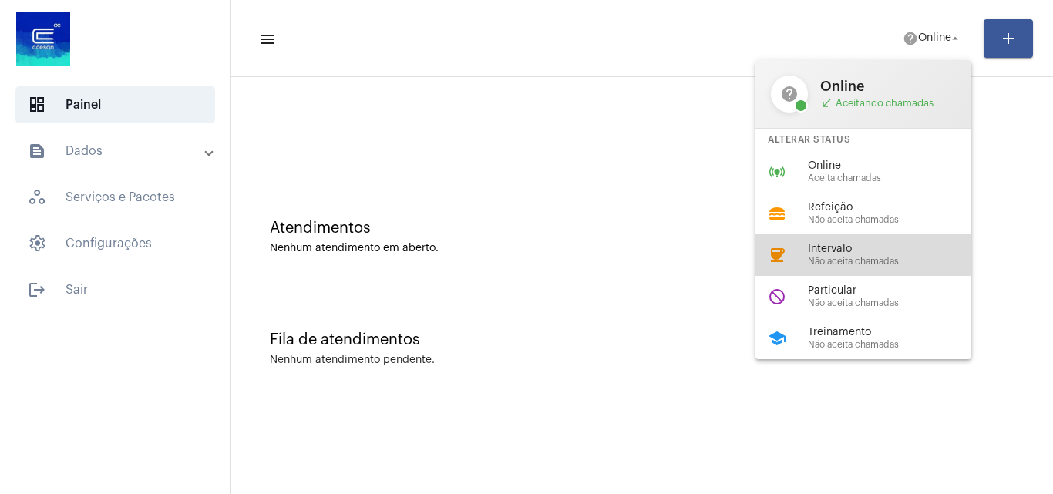
click at [856, 254] on span "Intervalo" at bounding box center [896, 250] width 176 height 12
